Goal: Transaction & Acquisition: Purchase product/service

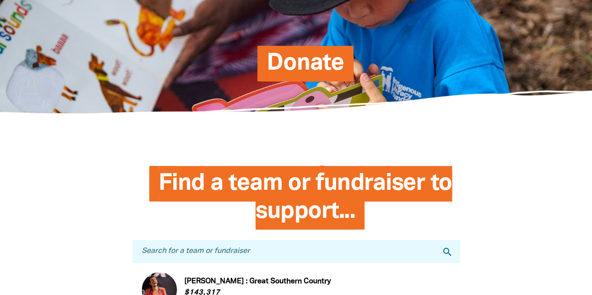
scroll to position [187, 0]
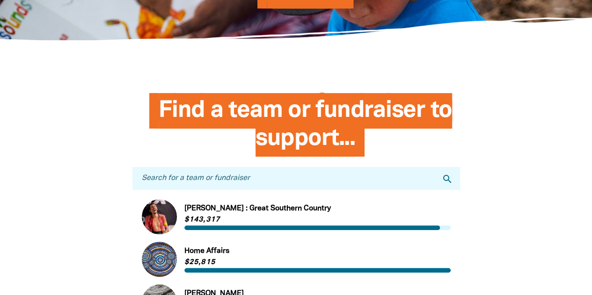
click at [302, 184] on input "Search for a team or fundraiser" at bounding box center [295, 178] width 327 height 23
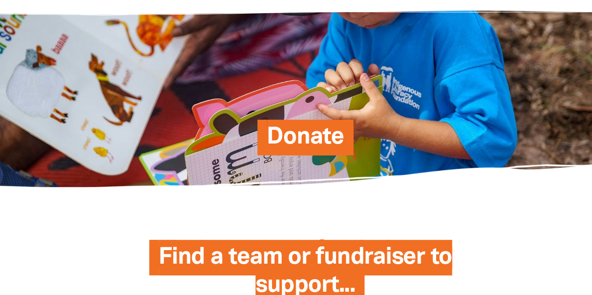
scroll to position [0, 0]
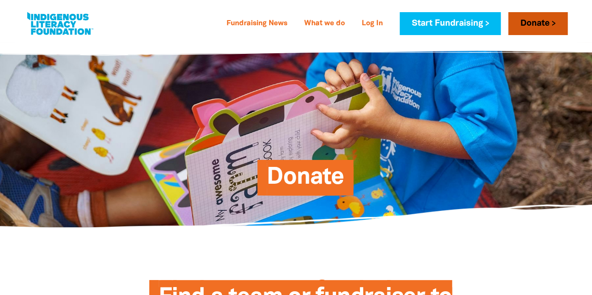
click at [538, 23] on link "Donate" at bounding box center [537, 23] width 59 height 23
click at [300, 176] on span "Donate" at bounding box center [305, 181] width 77 height 29
click at [539, 24] on link "Donate" at bounding box center [537, 23] width 59 height 23
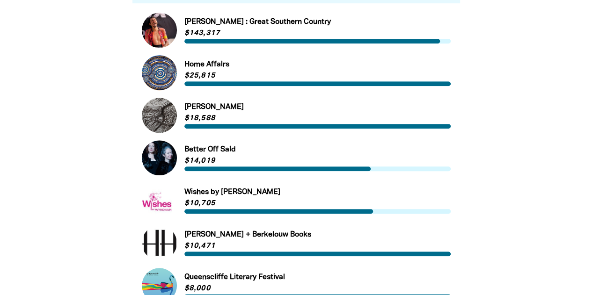
scroll to position [374, 0]
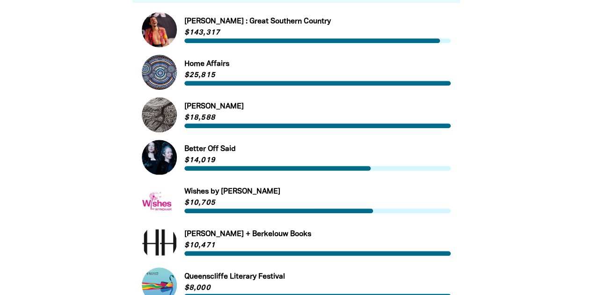
click at [190, 118] on link "Link to [PERSON_NAME]" at bounding box center [296, 114] width 309 height 35
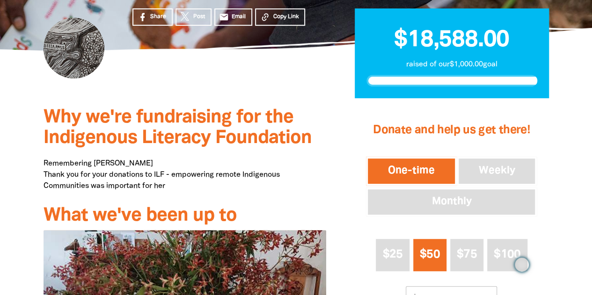
scroll to position [47, 0]
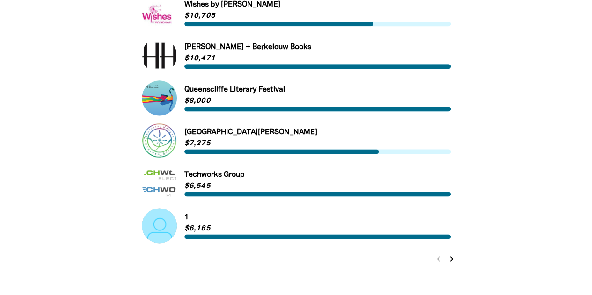
scroll to position [655, 0]
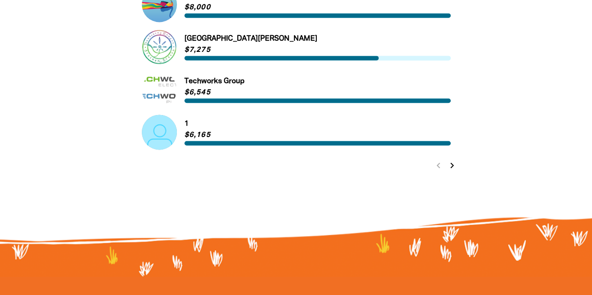
click at [450, 169] on icon "chevron_right" at bounding box center [451, 165] width 11 height 11
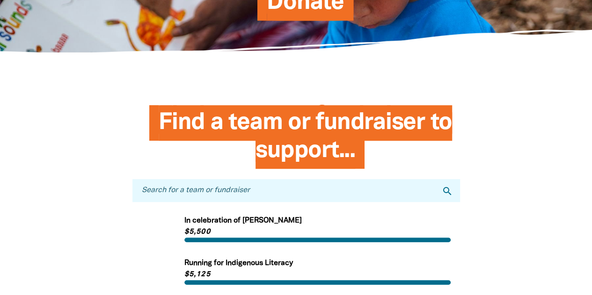
scroll to position [239, 0]
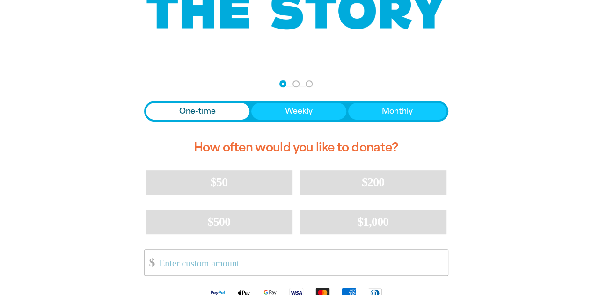
scroll to position [281, 0]
